Goal: Find specific page/section: Find specific page/section

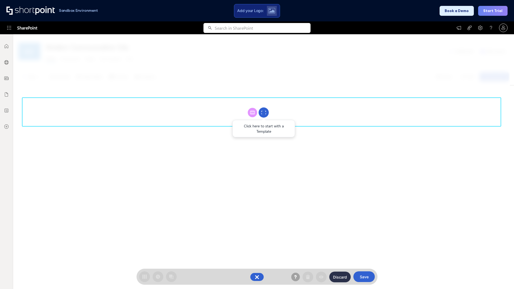
click at [264, 113] on circle at bounding box center [264, 113] width 10 height 10
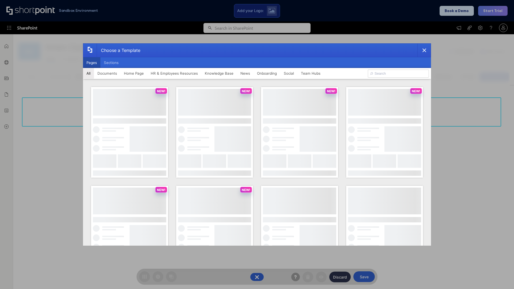
click at [92, 63] on button "Pages" at bounding box center [91, 62] width 17 height 11
type input "HR 4"
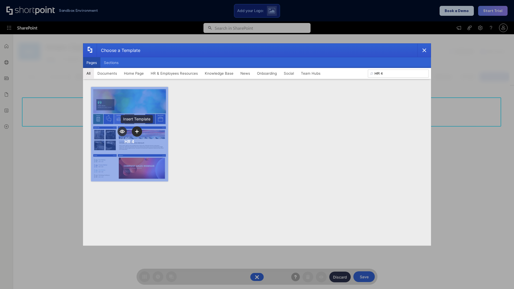
click at [137, 132] on icon "template selector" at bounding box center [137, 132] width 4 height 4
